Goal: Task Accomplishment & Management: Use online tool/utility

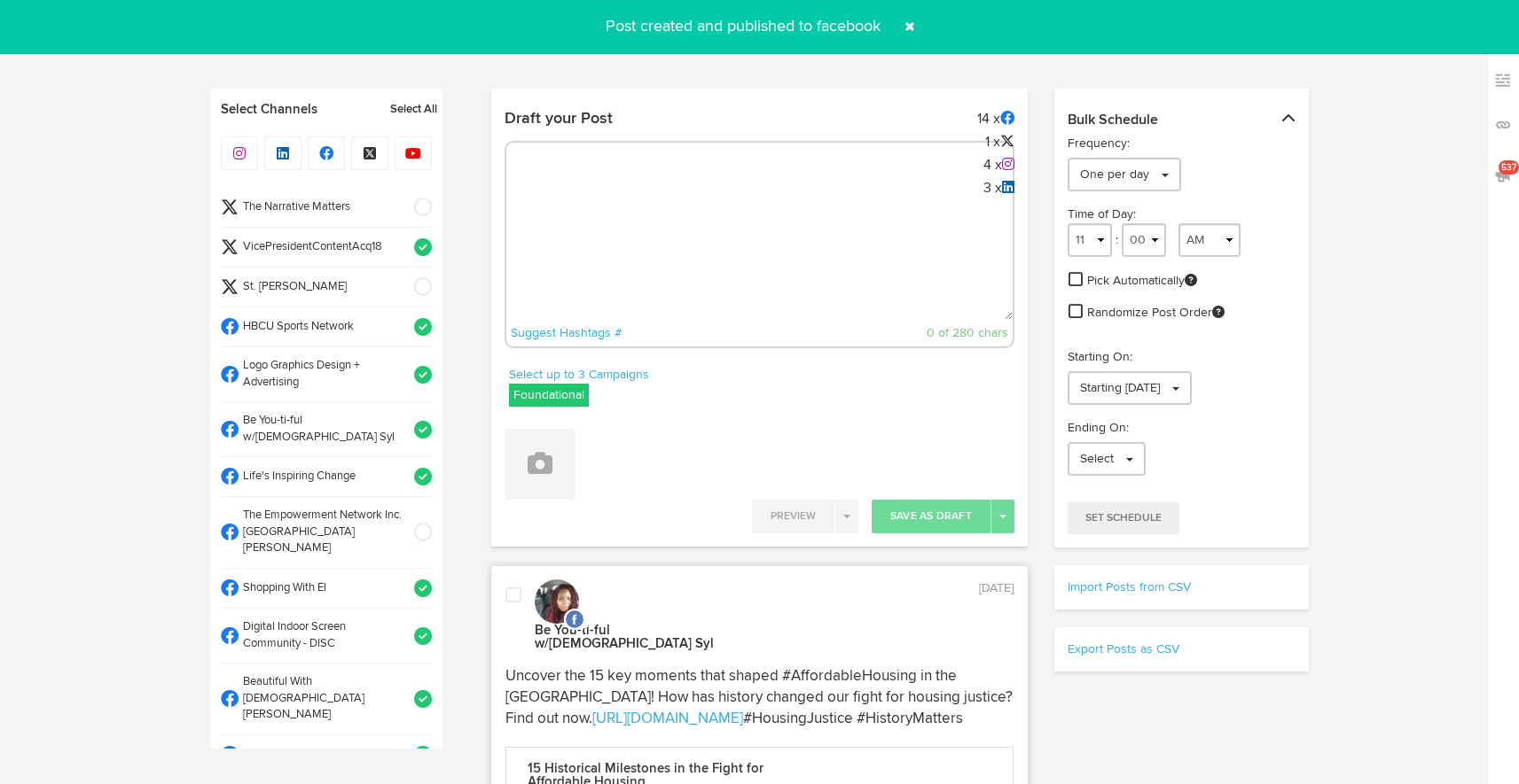
select select "4"
select select "49"
select select "PM"
select select "11"
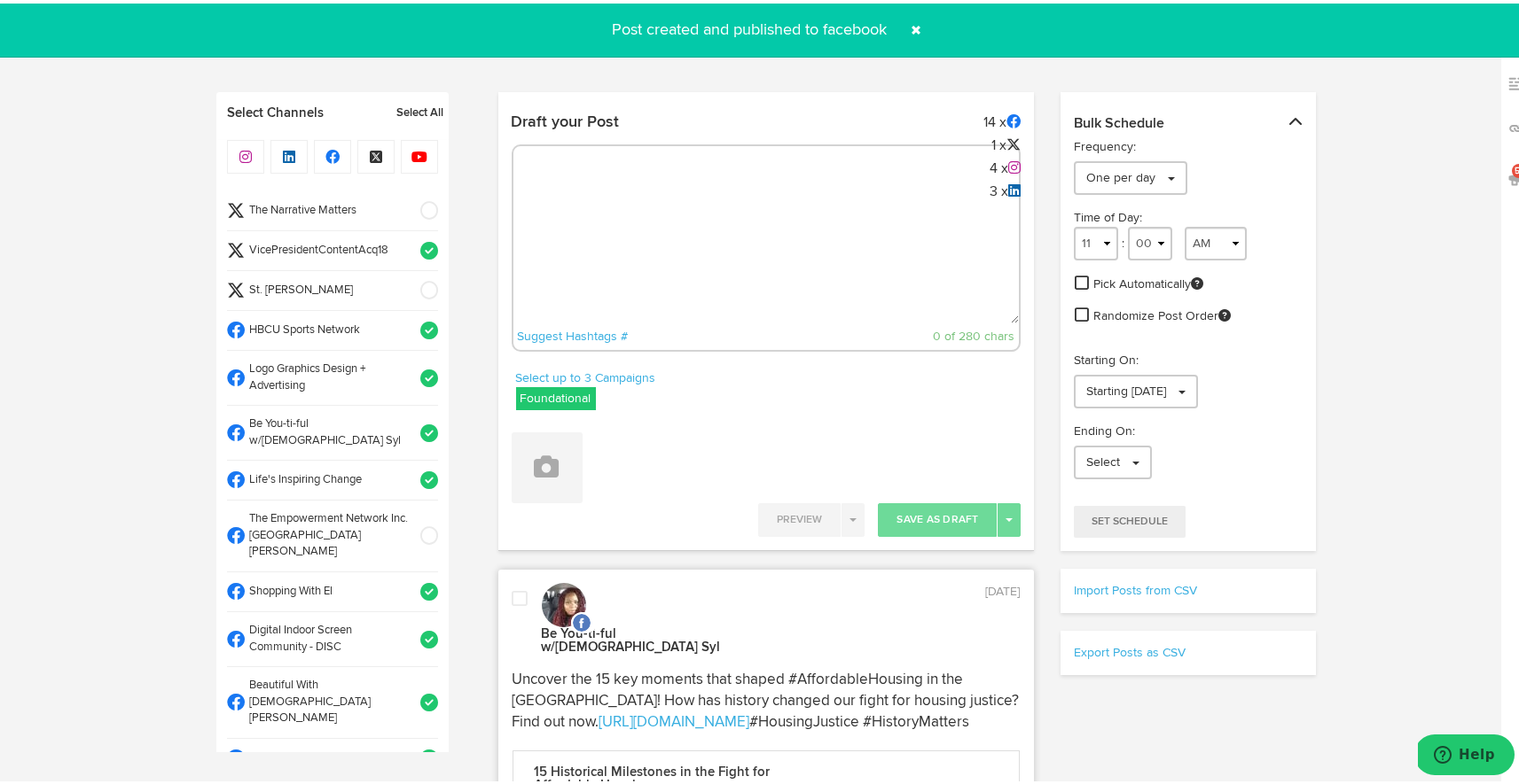
scroll to position [680, 0]
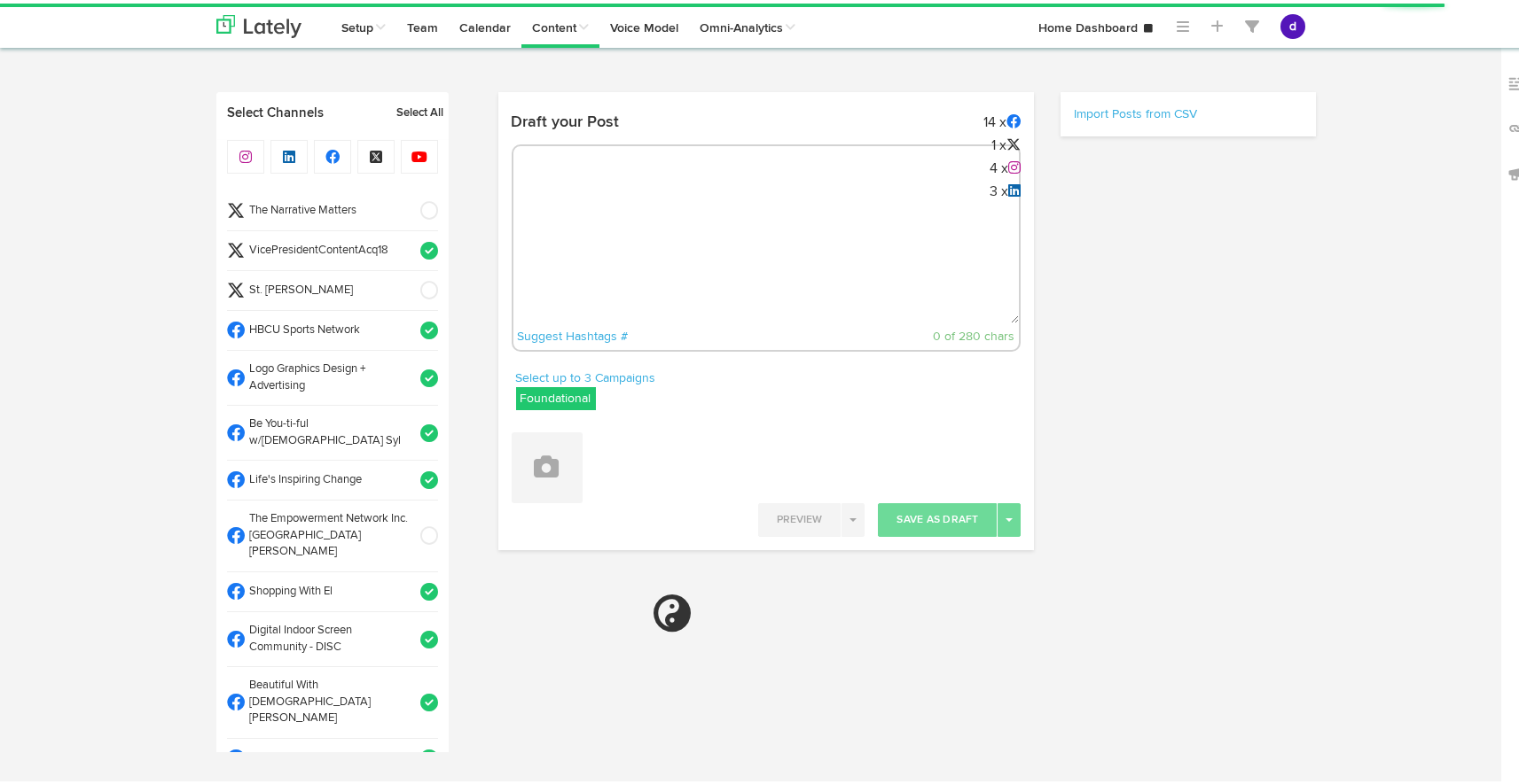
radio input "true"
select select "8"
select select "09"
click at [742, 217] on textarea at bounding box center [766, 261] width 507 height 117
paste textarea "ARGUS. News. News. Now. [DATE] For 8 weeks, over 3,200 IAM workers have been on…"
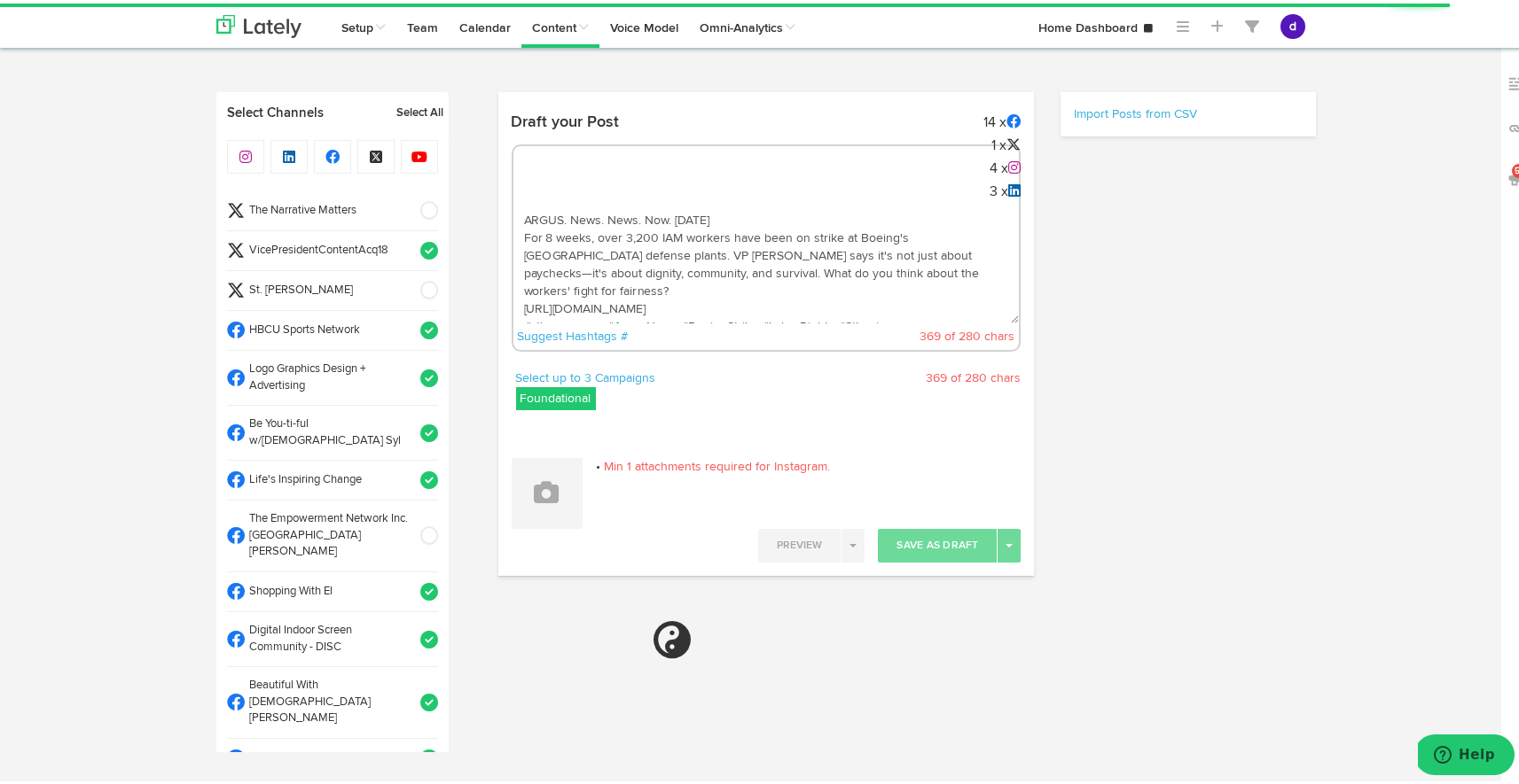
scroll to position [10, 0]
type textarea "ARGUS. News. News. Now. [DATE] For 8 weeks, over 3,200 IAM workers have been on…"
click at [410, 239] on span at bounding box center [424, 246] width 29 height 17
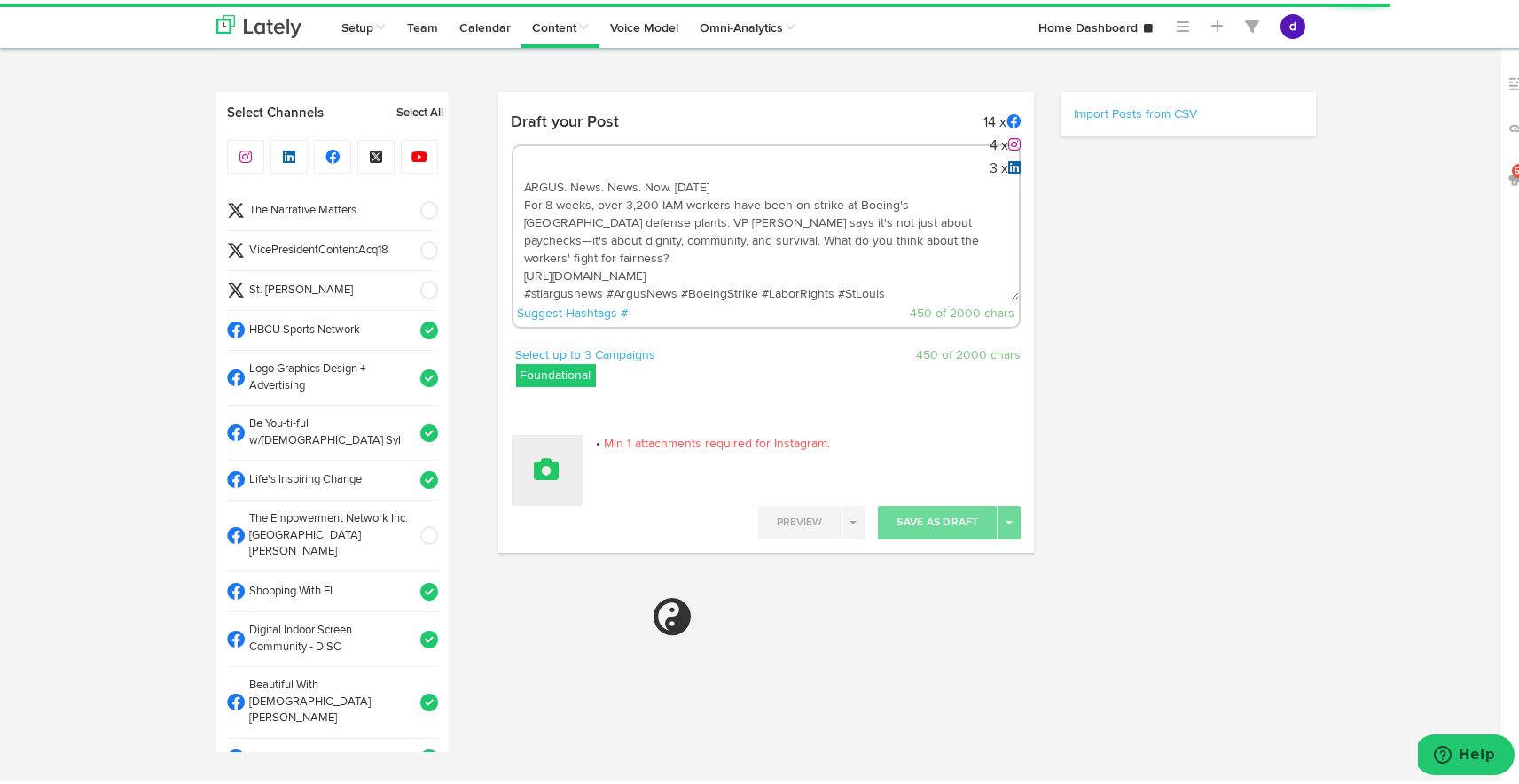
click at [562, 477] on button at bounding box center [547, 467] width 71 height 71
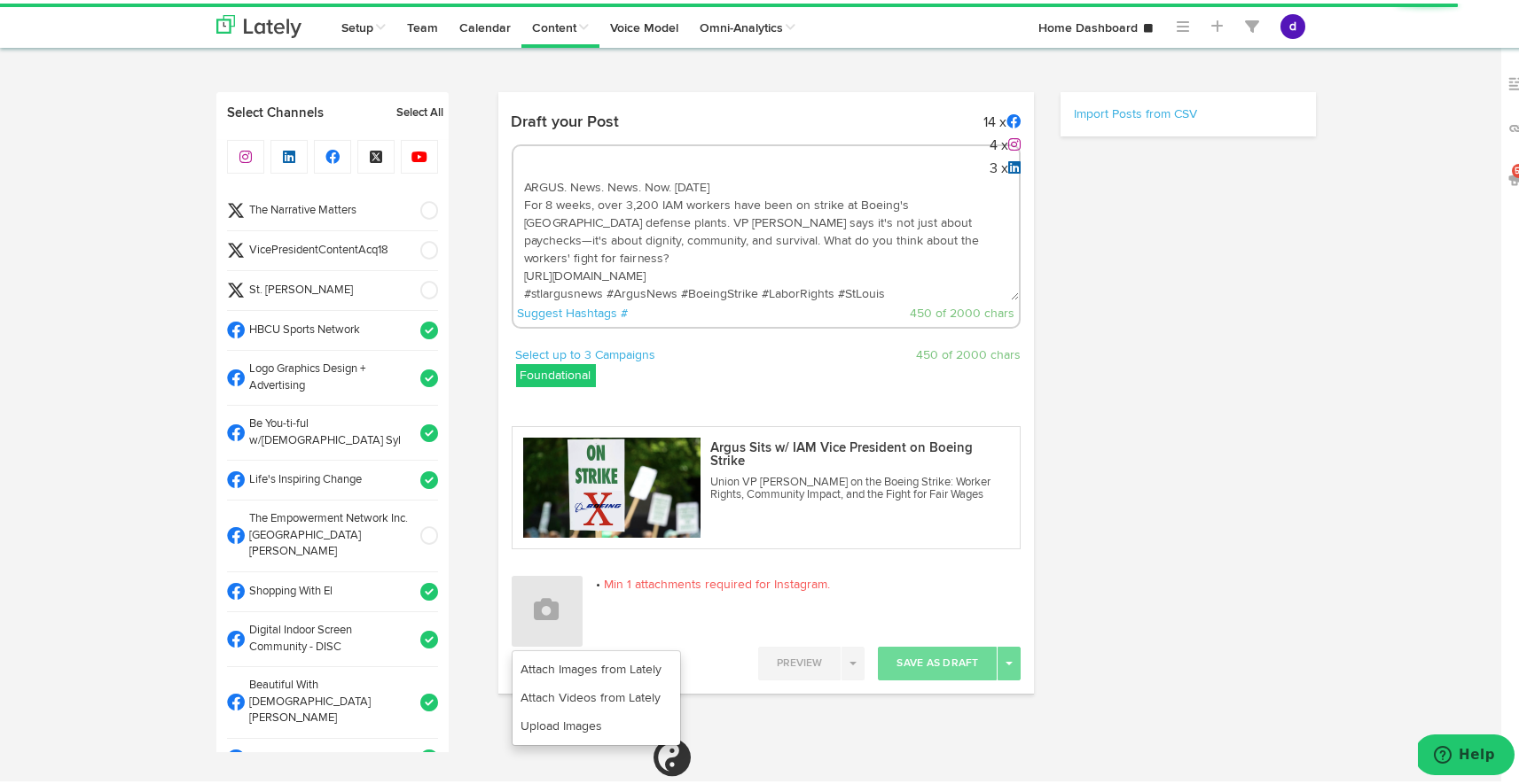
click at [587, 575] on p "Min 1 attachments required for Instagram." at bounding box center [766, 580] width 509 height 17
click at [560, 619] on button at bounding box center [547, 608] width 71 height 71
click at [564, 714] on link "Upload Images" at bounding box center [596, 723] width 168 height 28
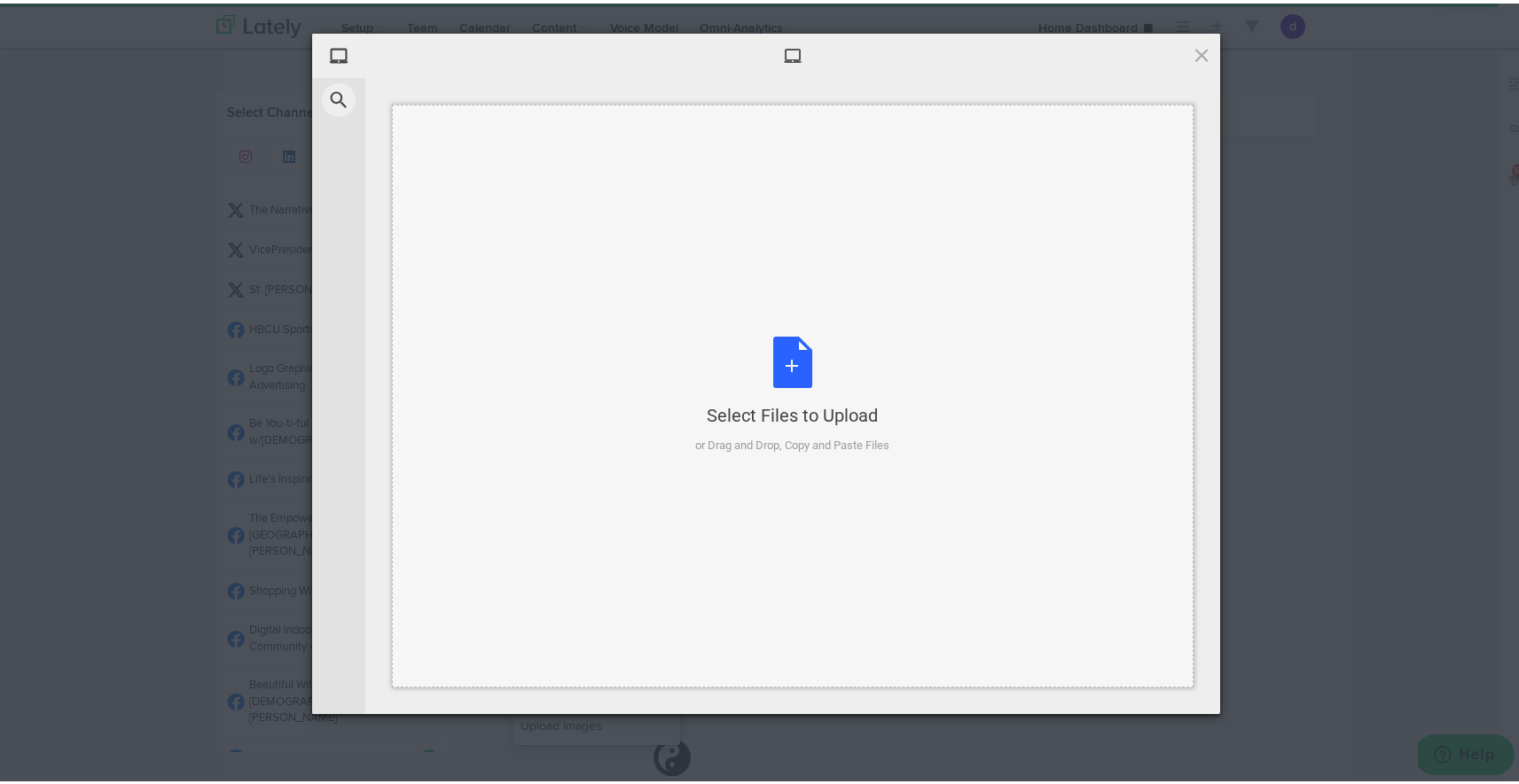
click at [777, 373] on div "Select Files to Upload or Drag and Drop, Copy and Paste Files" at bounding box center [792, 392] width 194 height 118
select select "11"
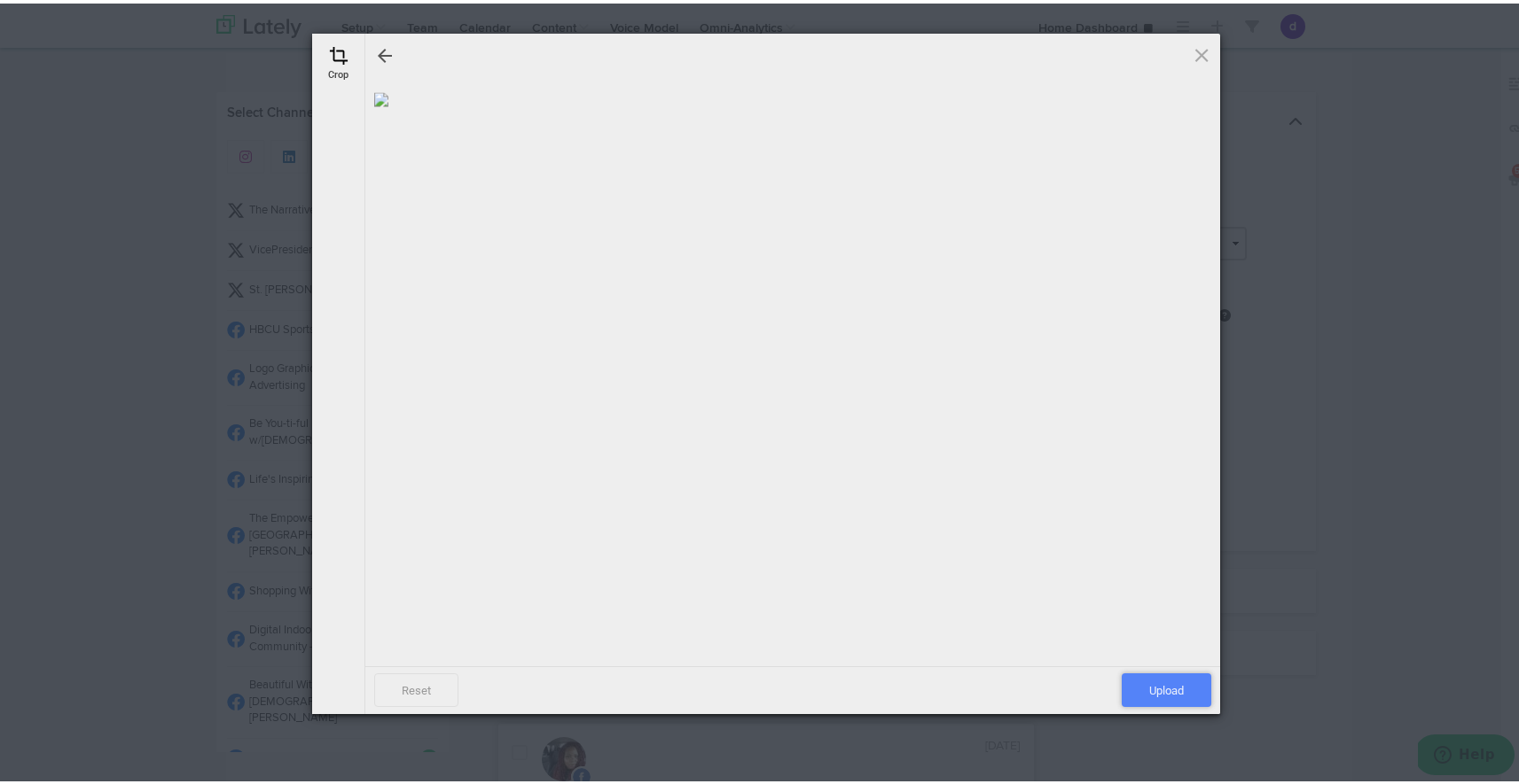
click at [1164, 691] on span "Upload" at bounding box center [1166, 686] width 89 height 34
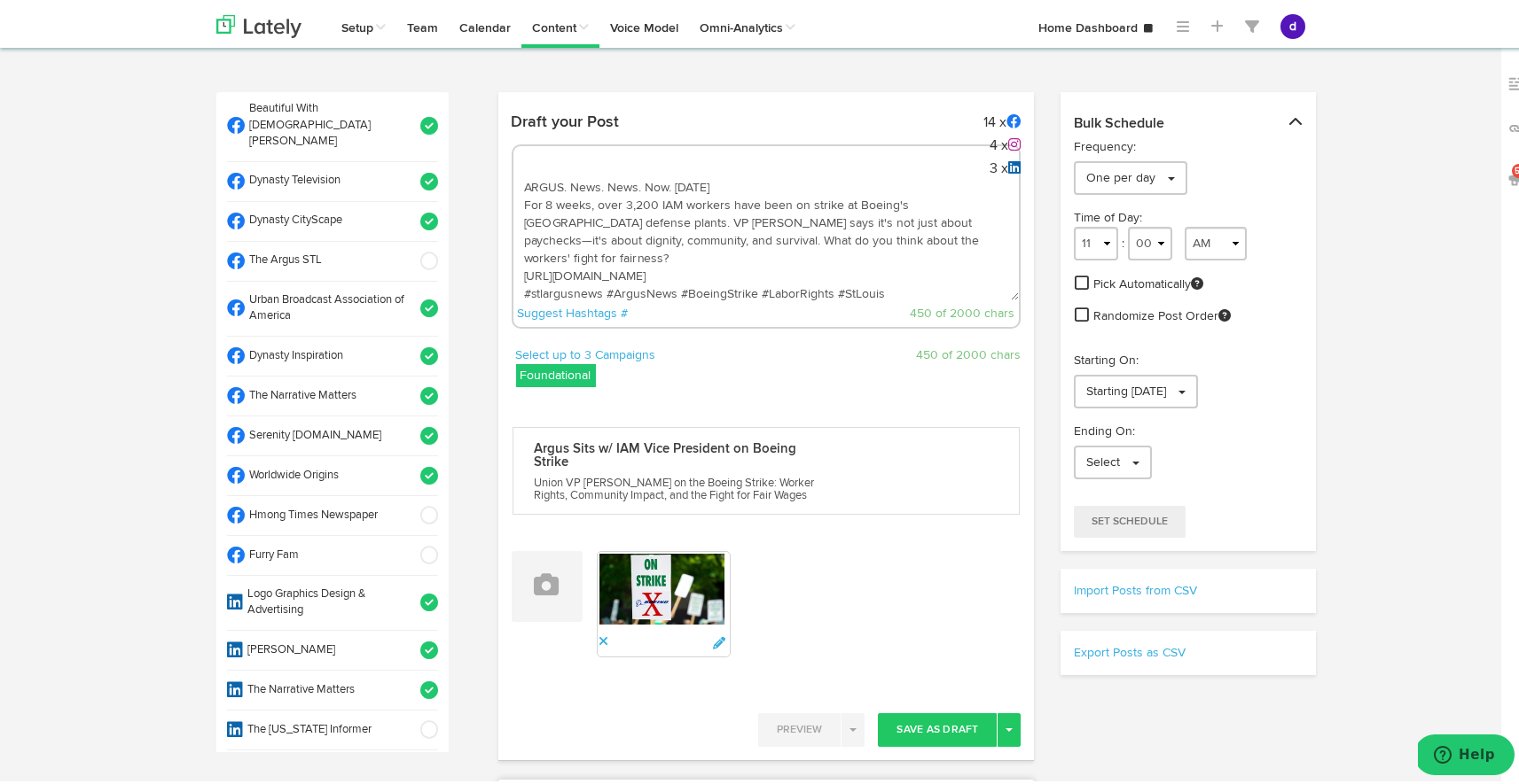
scroll to position [578, 0]
click at [413, 463] on span at bounding box center [424, 471] width 29 height 17
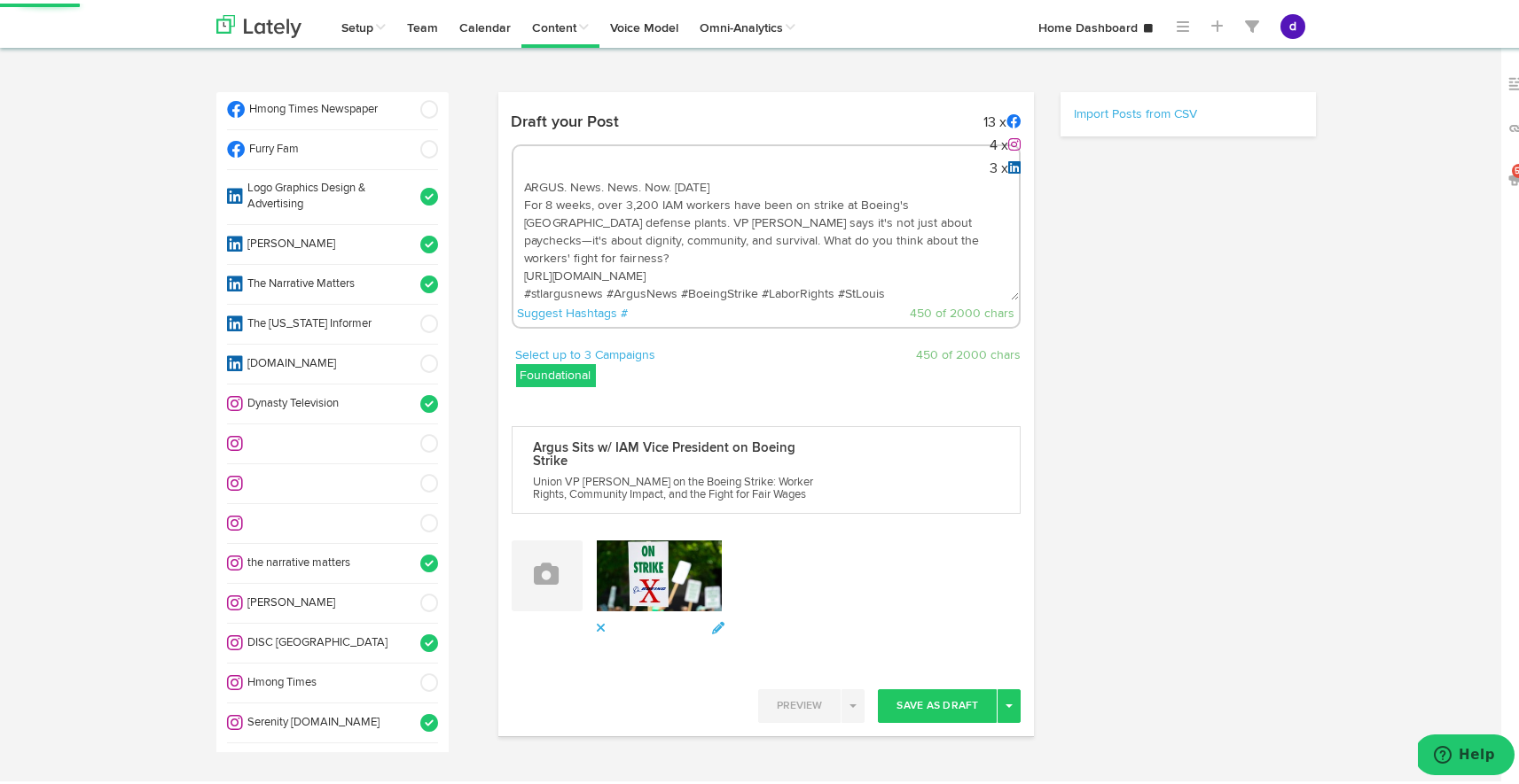
scroll to position [986, 0]
select select "11"
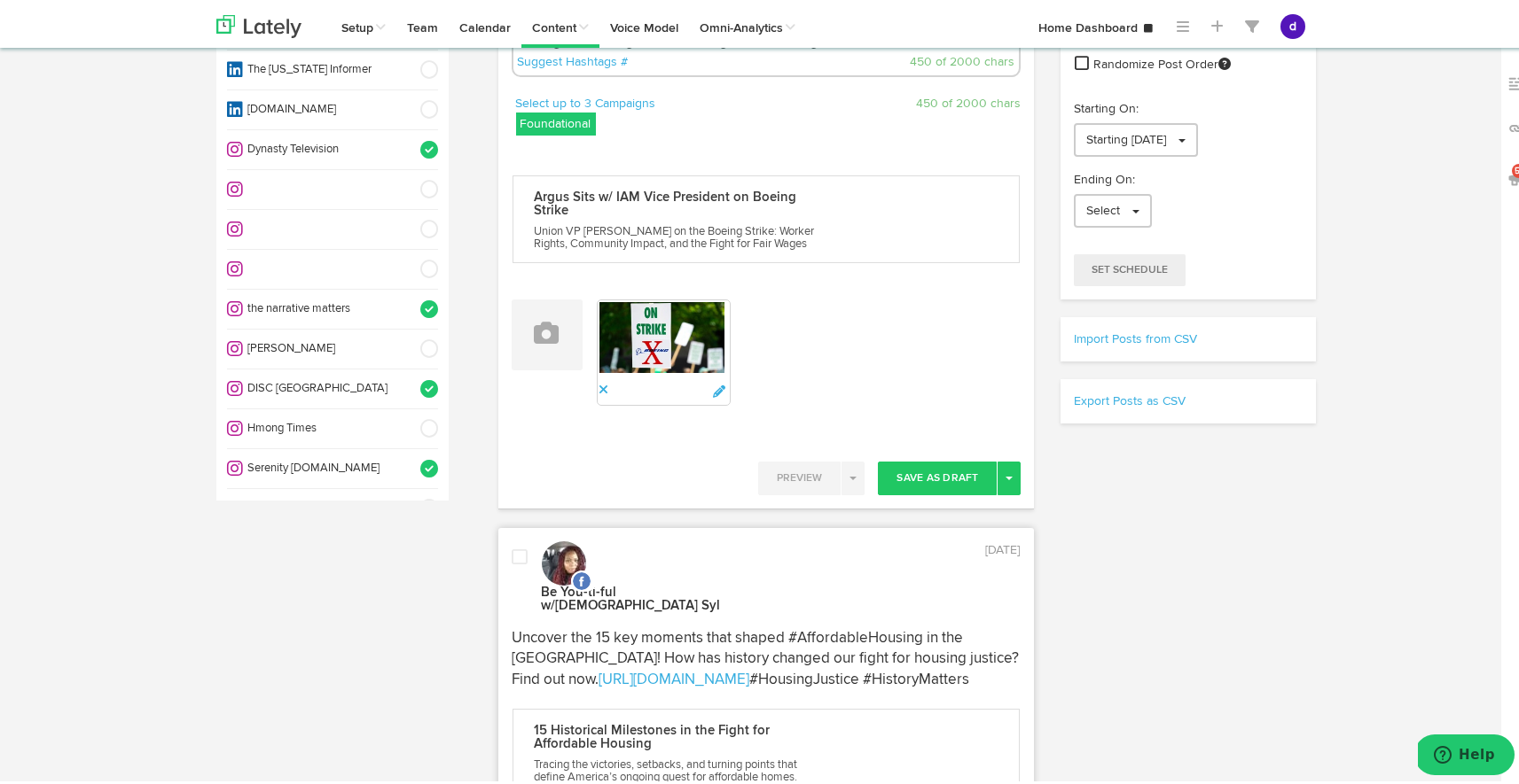
scroll to position [269, 0]
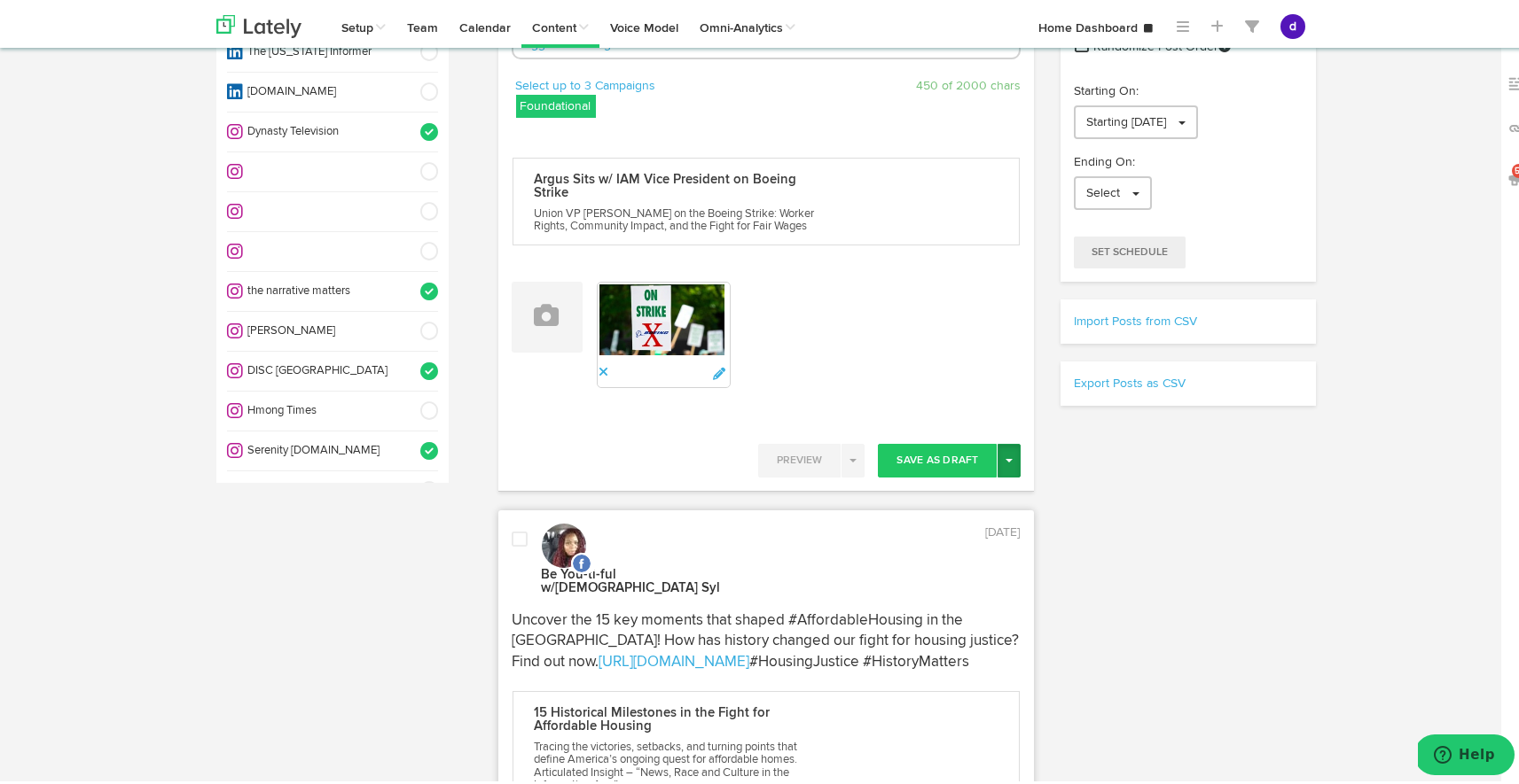
click at [1000, 450] on button "Toggle Dropdown" at bounding box center [1009, 457] width 23 height 34
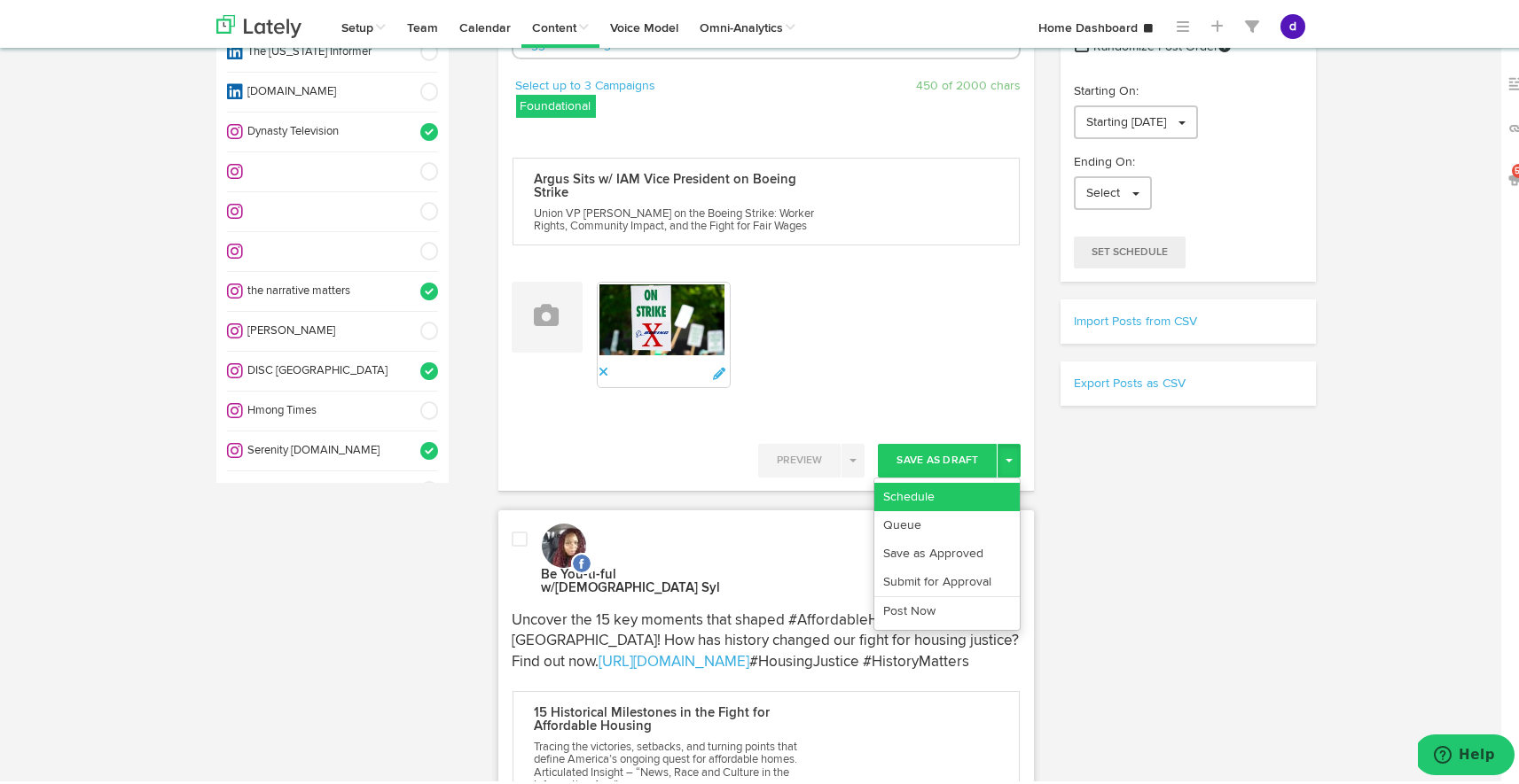
click at [943, 496] on link "Schedule" at bounding box center [947, 493] width 145 height 28
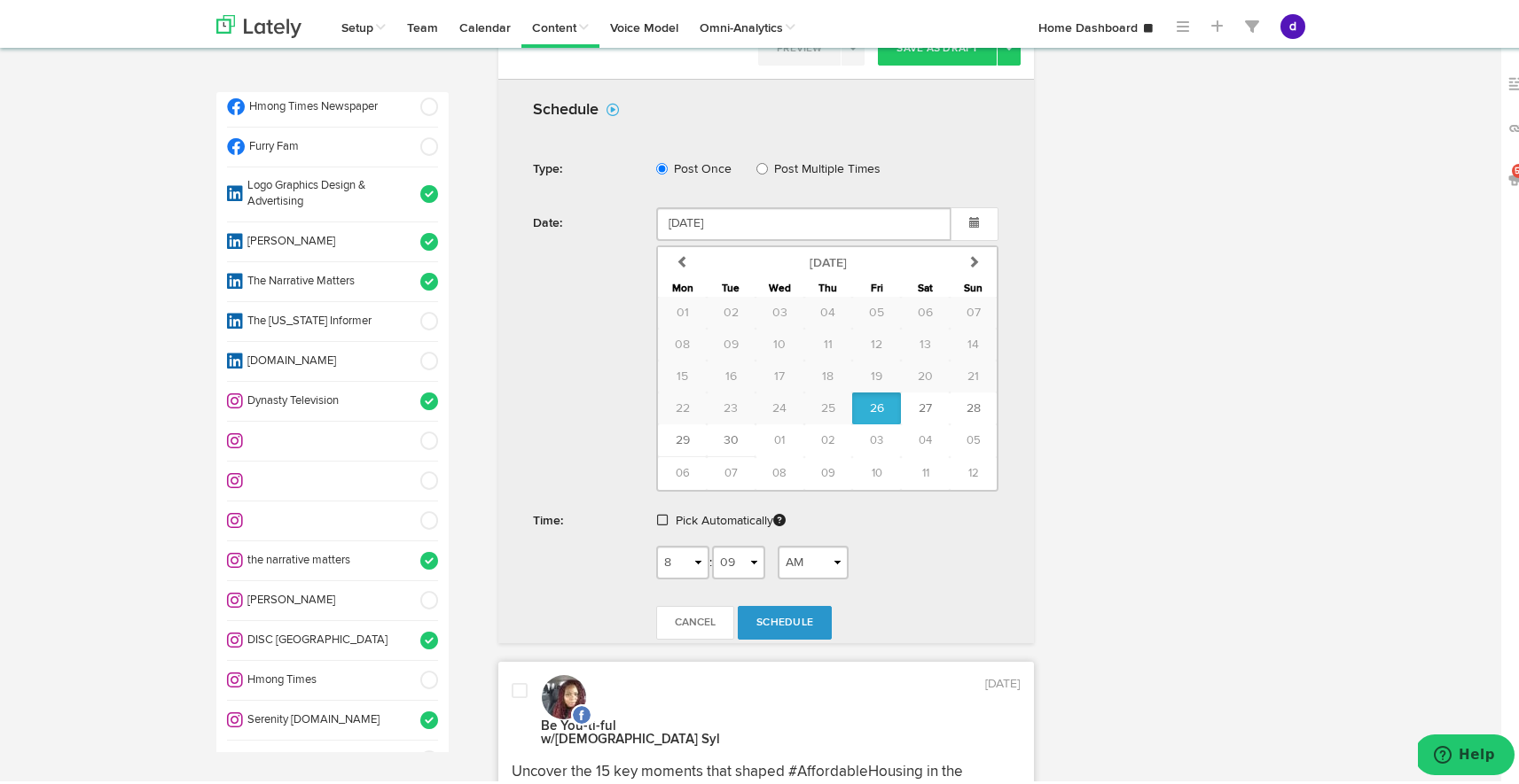
scroll to position [691, 0]
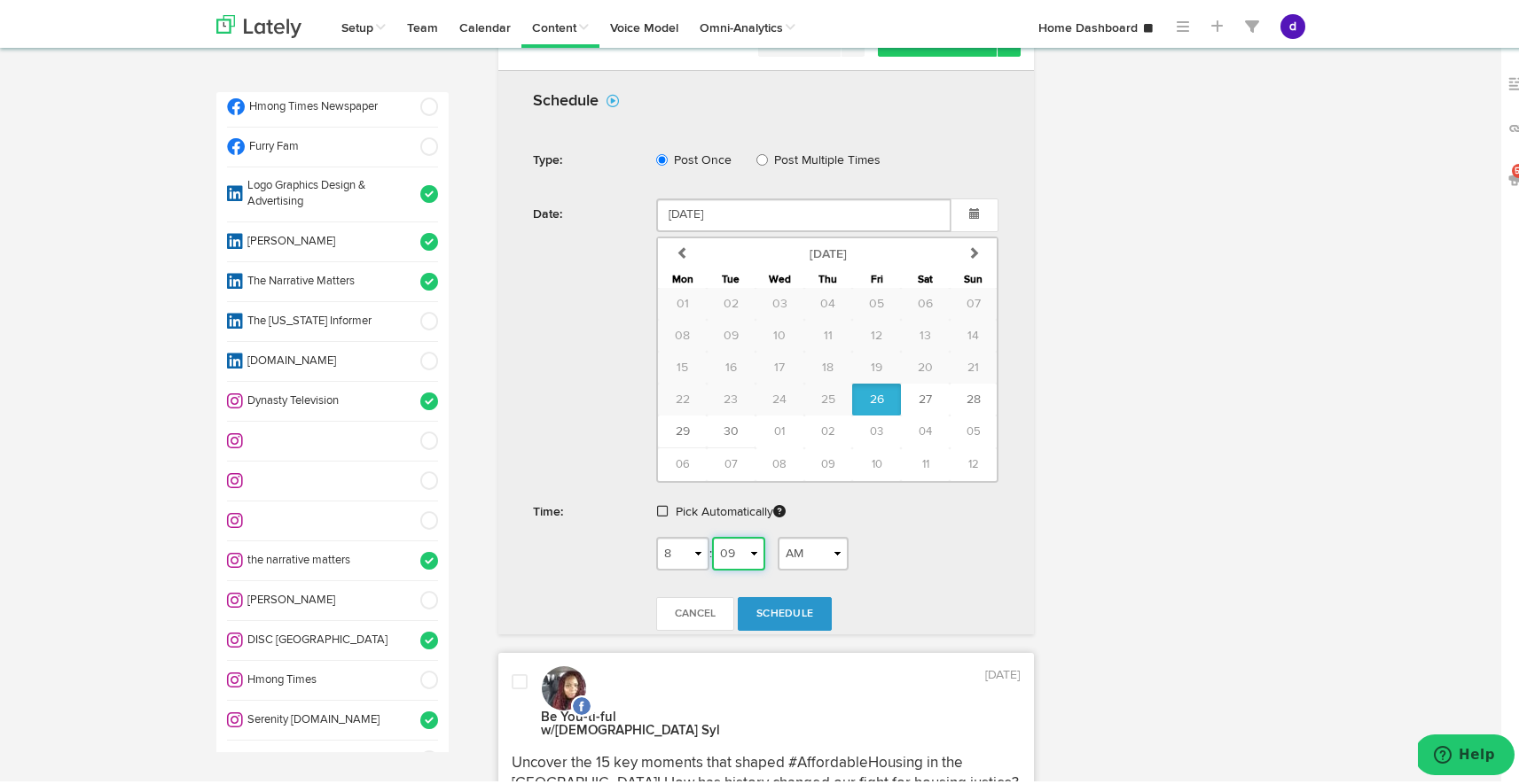
click at [722, 550] on select "00 01 02 03 04 05 06 07 08 09 10 11 12 13 14 15 16 17 18 19 20 21 22 23 24 25 2…" at bounding box center [739, 550] width 53 height 34
select select "11"
click at [712, 534] on select "00 01 02 03 04 05 06 07 08 09 10 11 12 13 14 15 16 17 18 19 20 21 22 23 24 25 2…" at bounding box center [739, 550] width 53 height 34
click at [783, 619] on link "Schedule" at bounding box center [784, 611] width 94 height 34
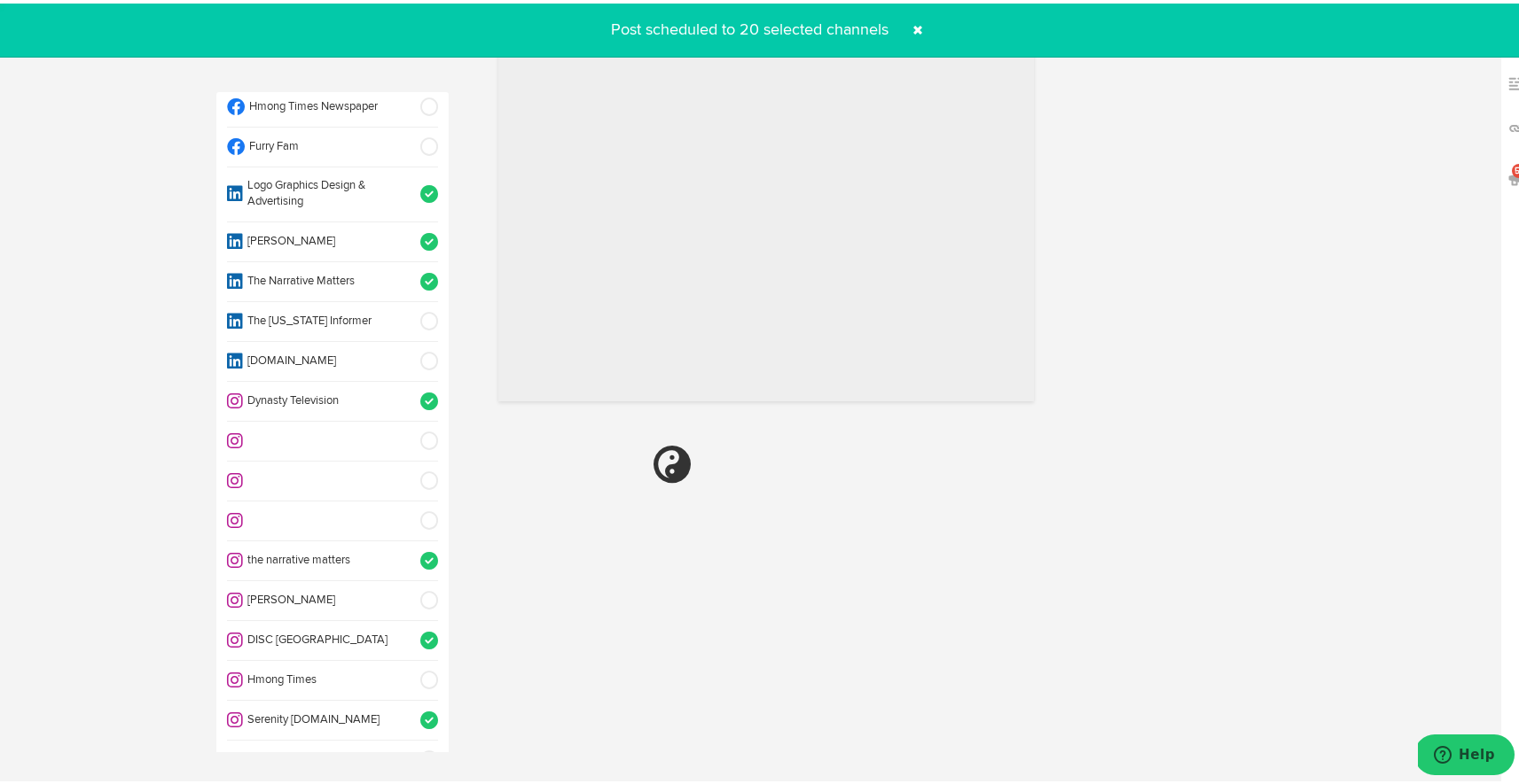
radio input "true"
select select "8"
select select "10"
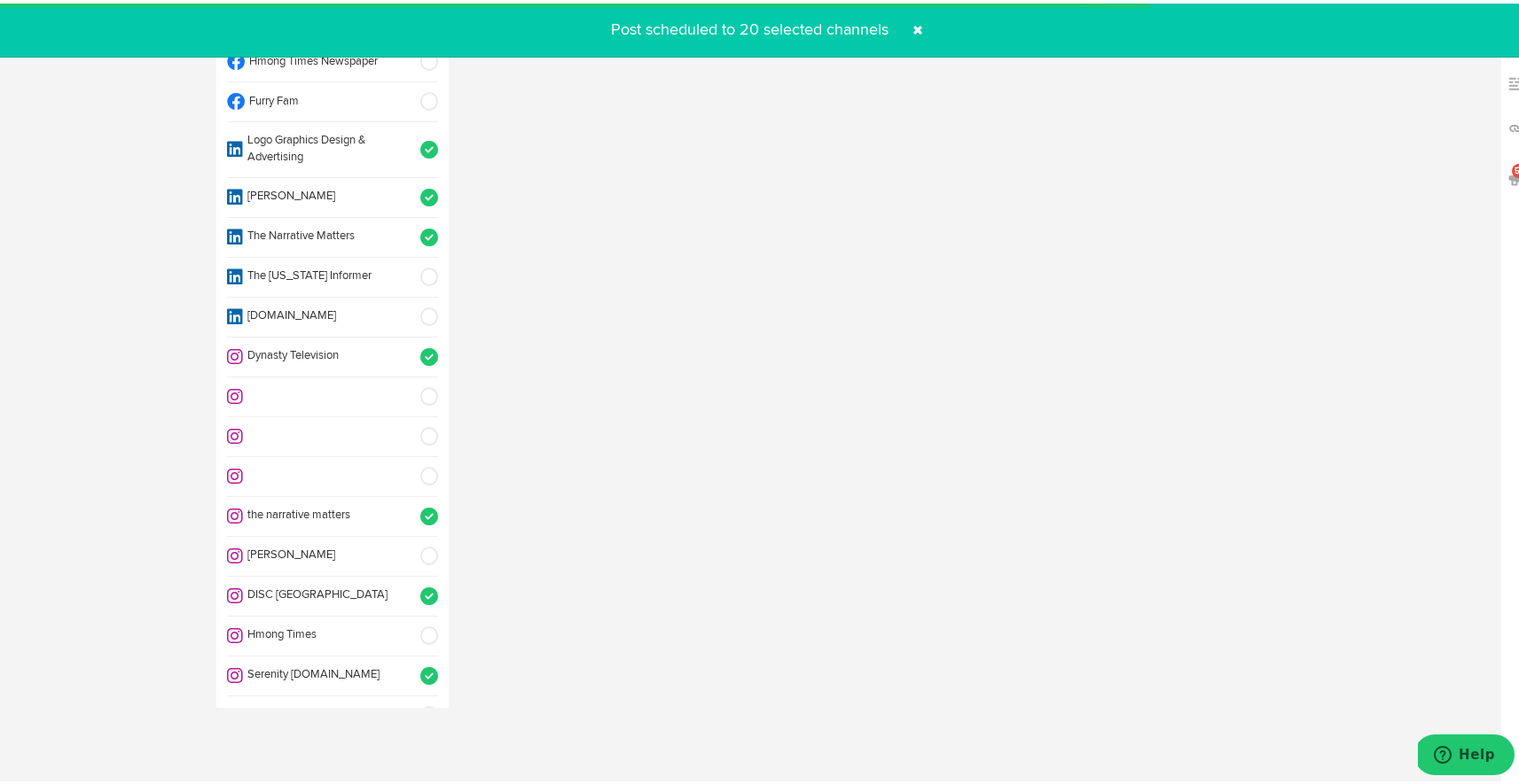
scroll to position [787, 0]
select select "11"
